Goal: Task Accomplishment & Management: Complete application form

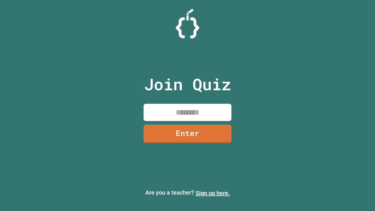
click at [212, 193] on link "Sign up here." at bounding box center [212, 192] width 34 height 7
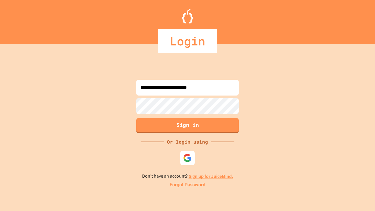
type input "**********"
